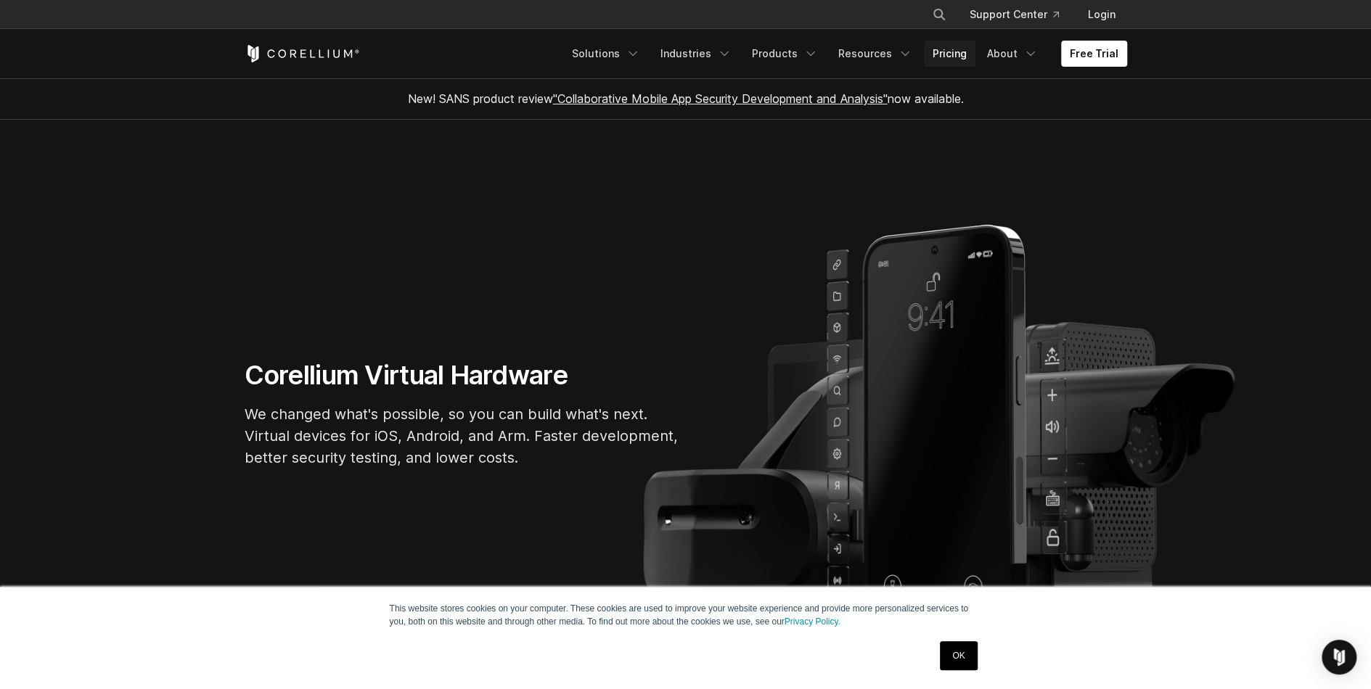
click at [962, 51] on link "Pricing" at bounding box center [950, 54] width 52 height 26
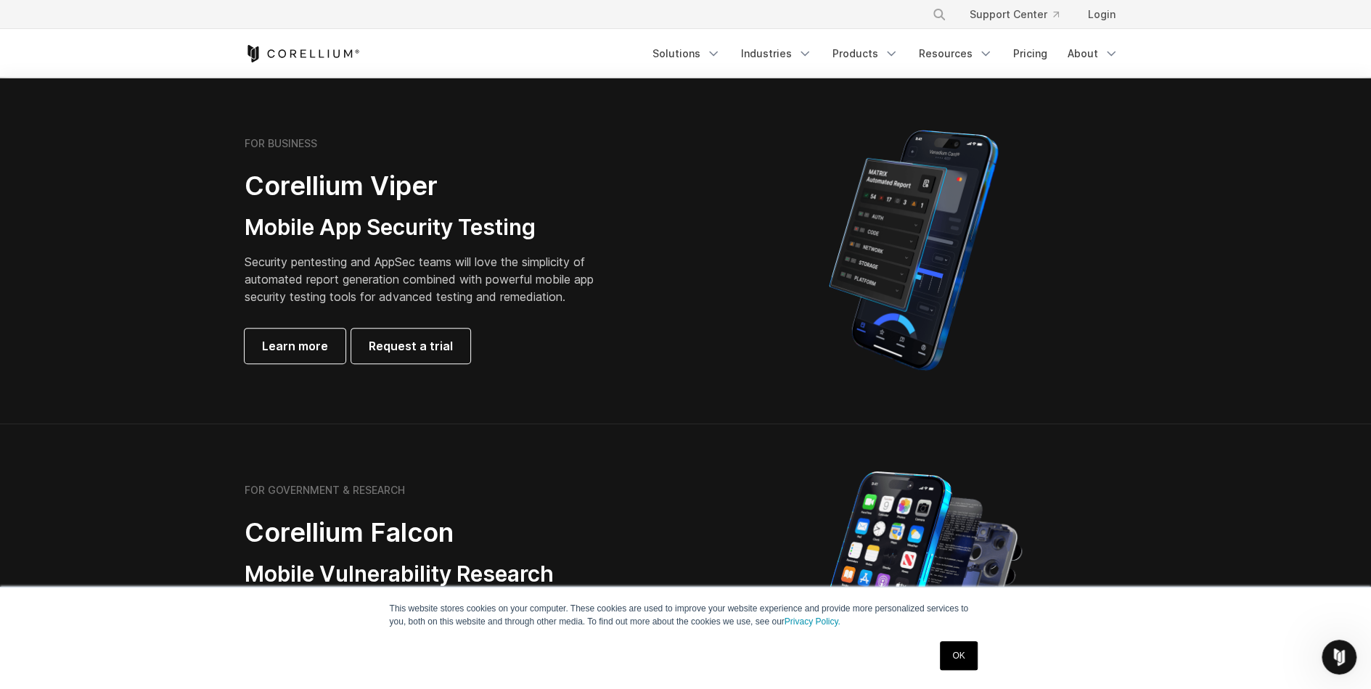
scroll to position [508, 0]
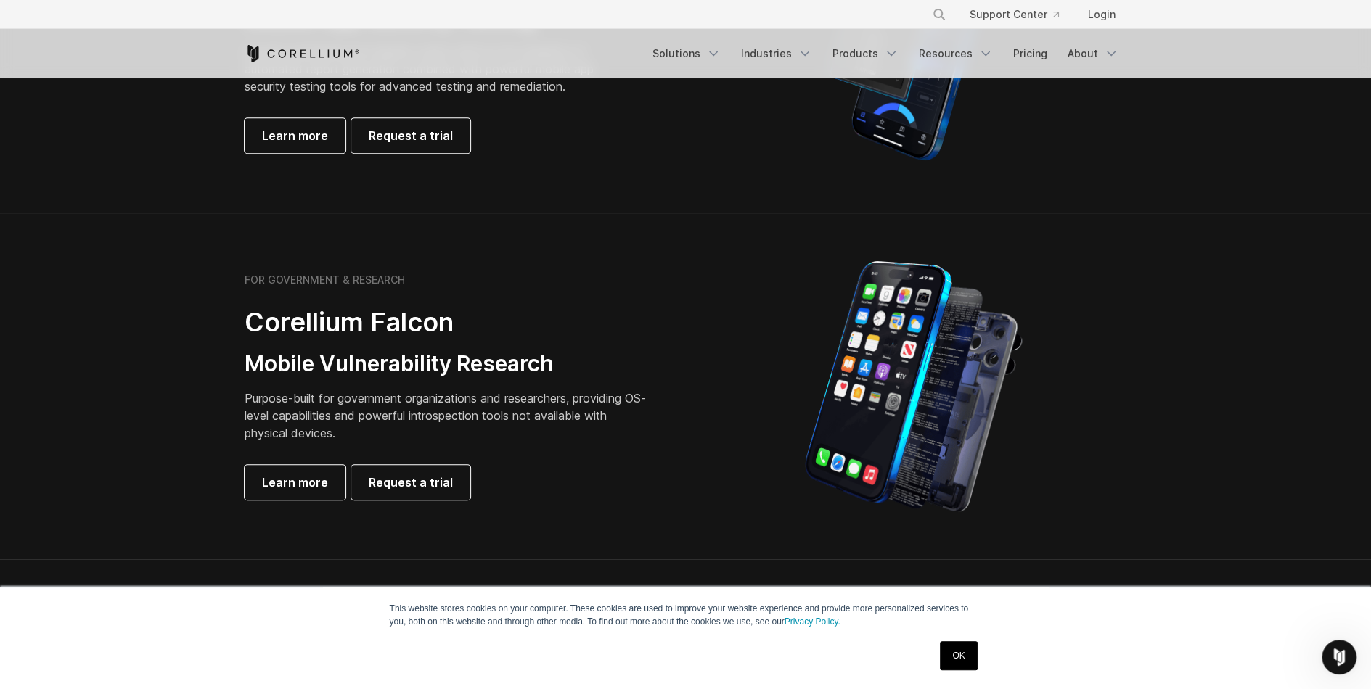
click at [961, 653] on link "OK" at bounding box center [958, 656] width 37 height 29
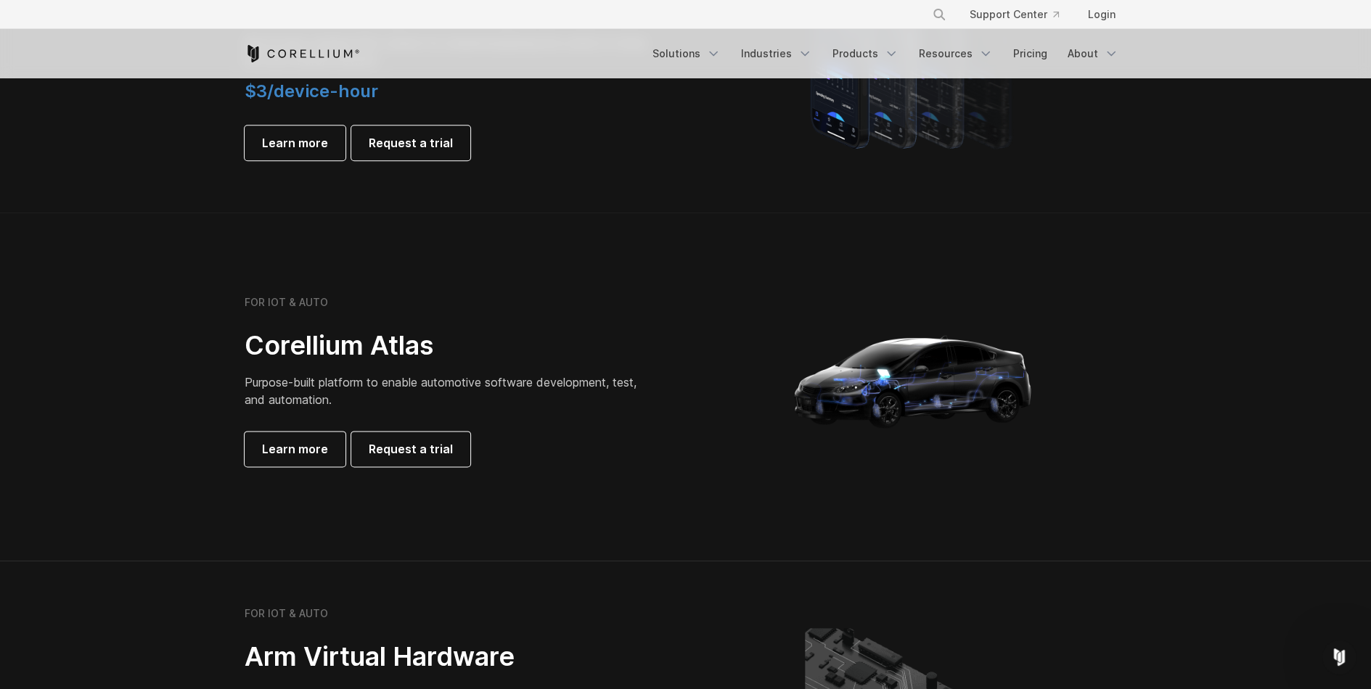
scroll to position [1234, 0]
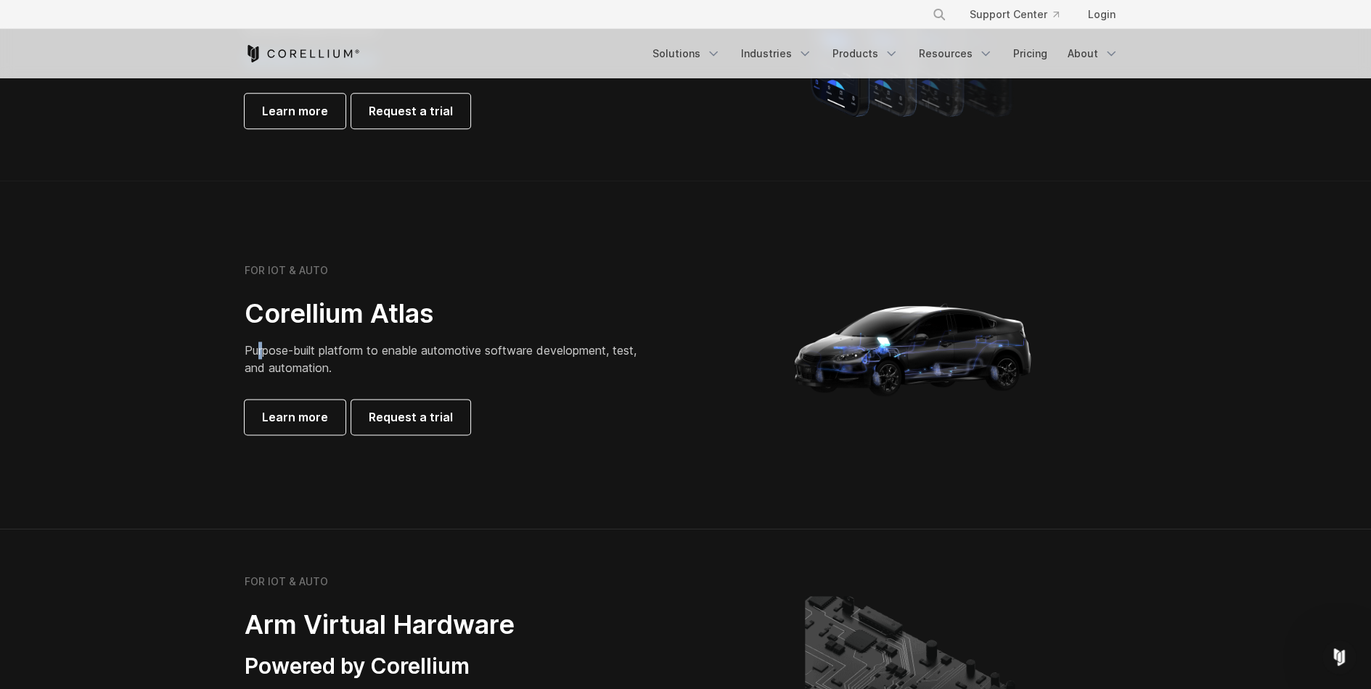
click at [265, 352] on span "Purpose-built platform to enable automotive software development, test, and aut…" at bounding box center [441, 359] width 392 height 32
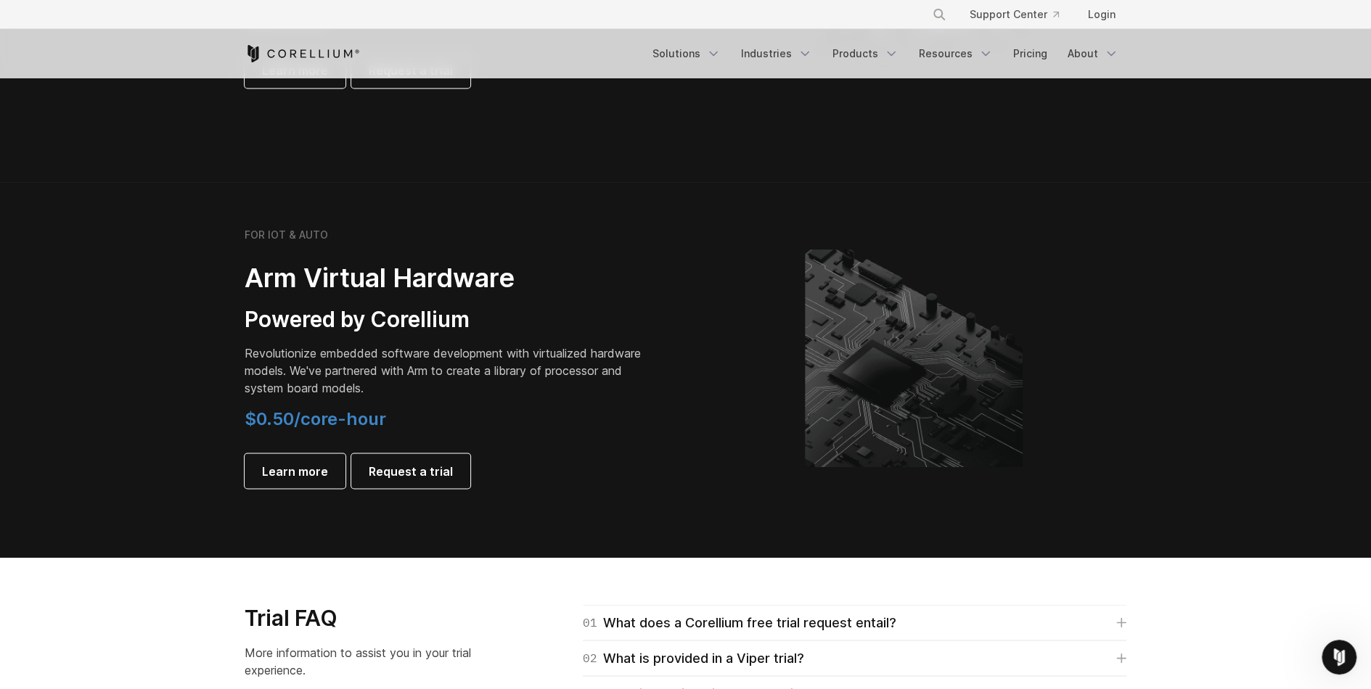
scroll to position [1742, 0]
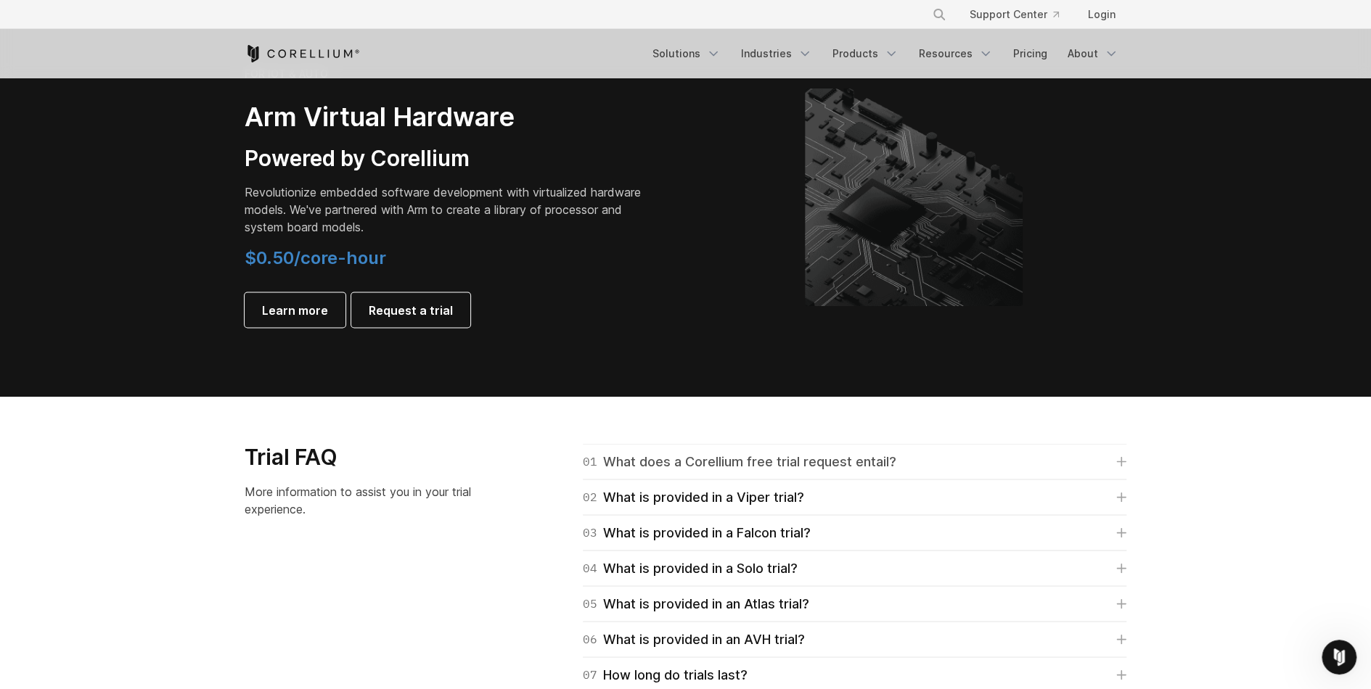
click at [726, 466] on div "01 What does a Corellium free trial request entail?" at bounding box center [740, 461] width 314 height 20
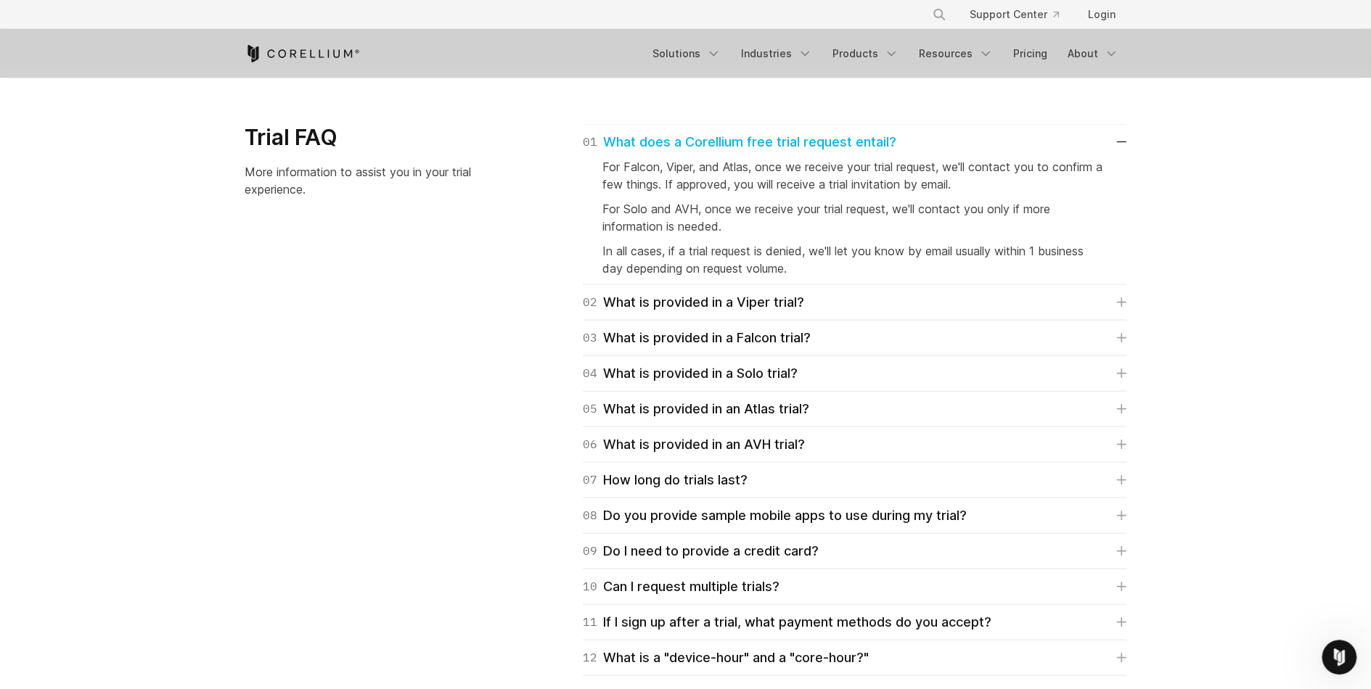
scroll to position [2105, 0]
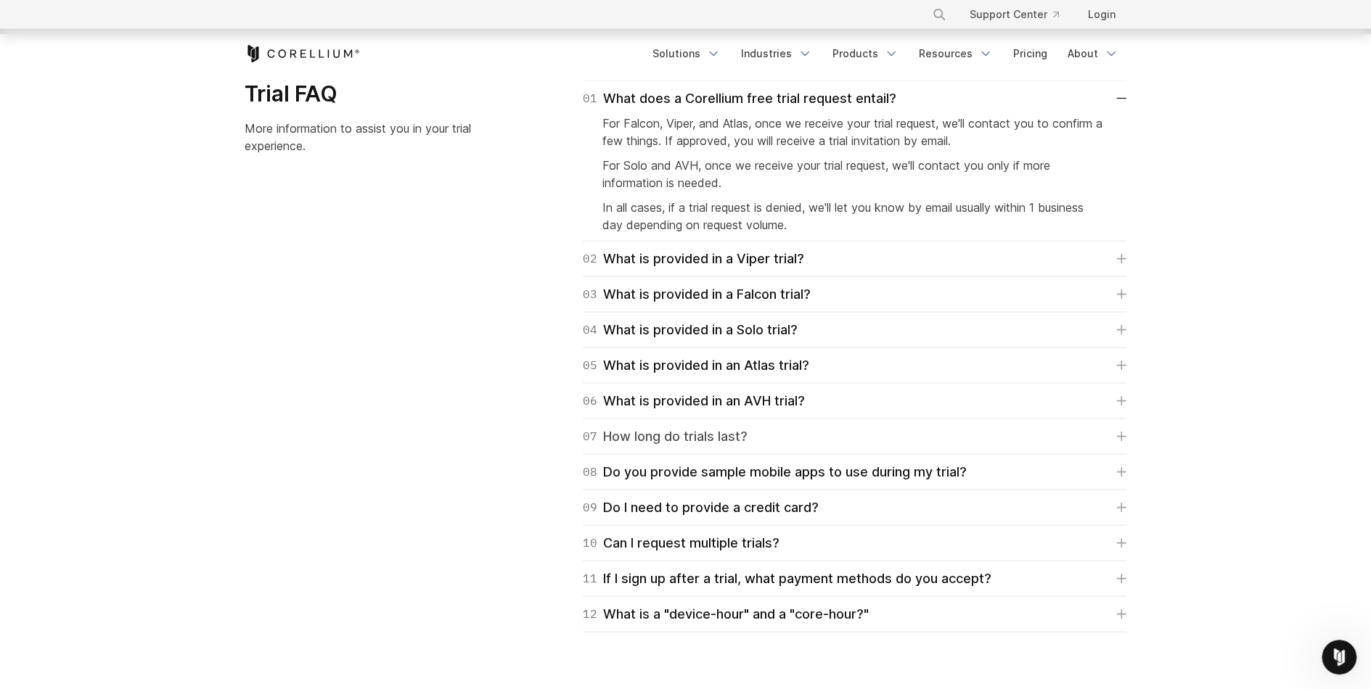
click at [605, 438] on div "07 How long do trials last?" at bounding box center [665, 437] width 165 height 20
